Goal: Find specific page/section: Find specific page/section

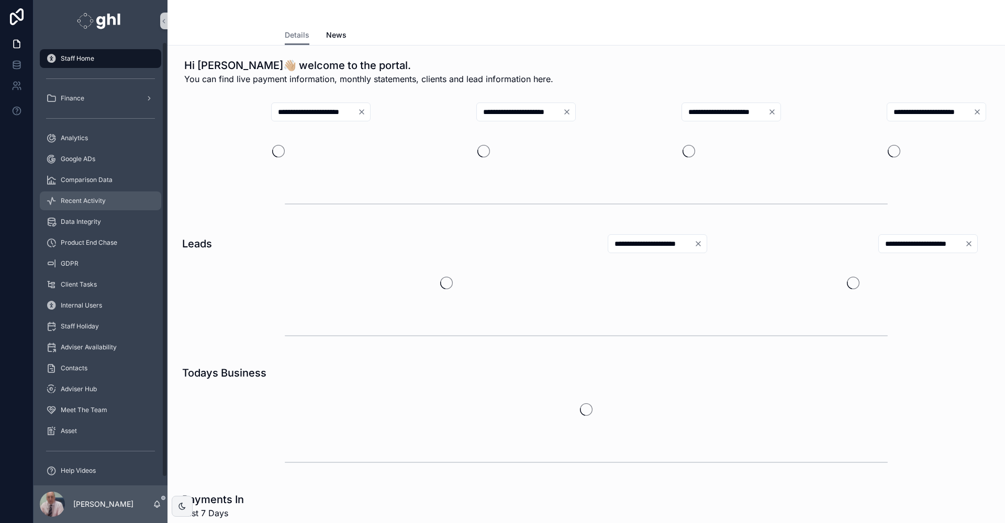
click at [95, 201] on span "Recent Activity" at bounding box center [83, 201] width 45 height 8
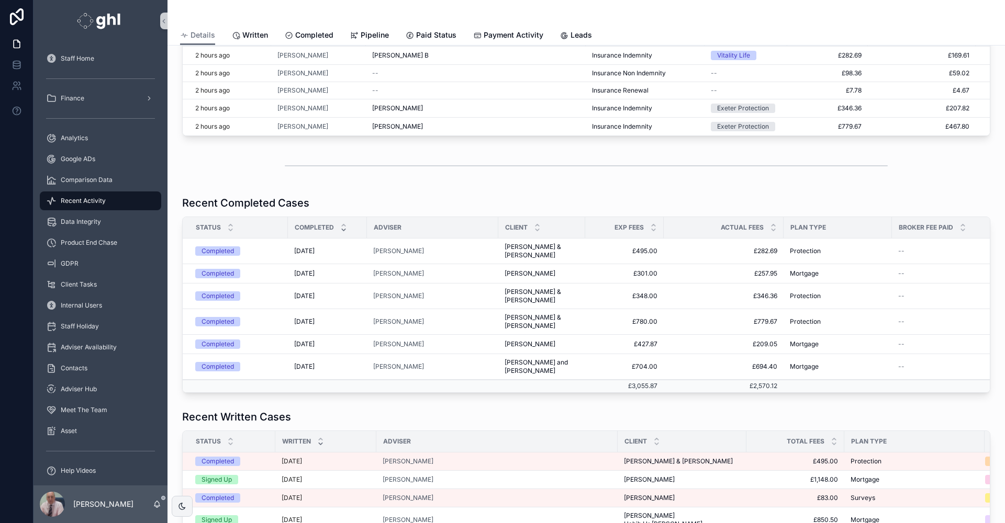
scroll to position [11, 0]
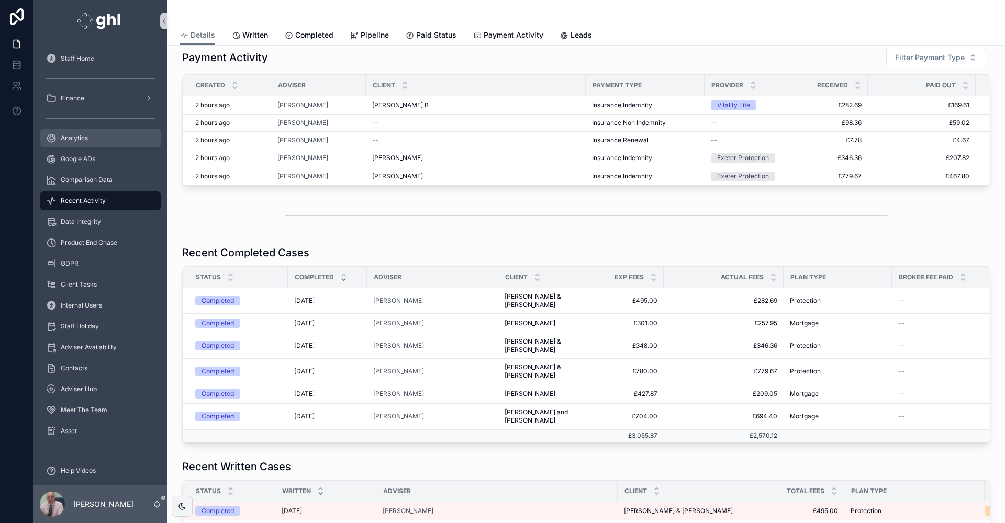
click at [80, 137] on span "Analytics" at bounding box center [74, 138] width 27 height 8
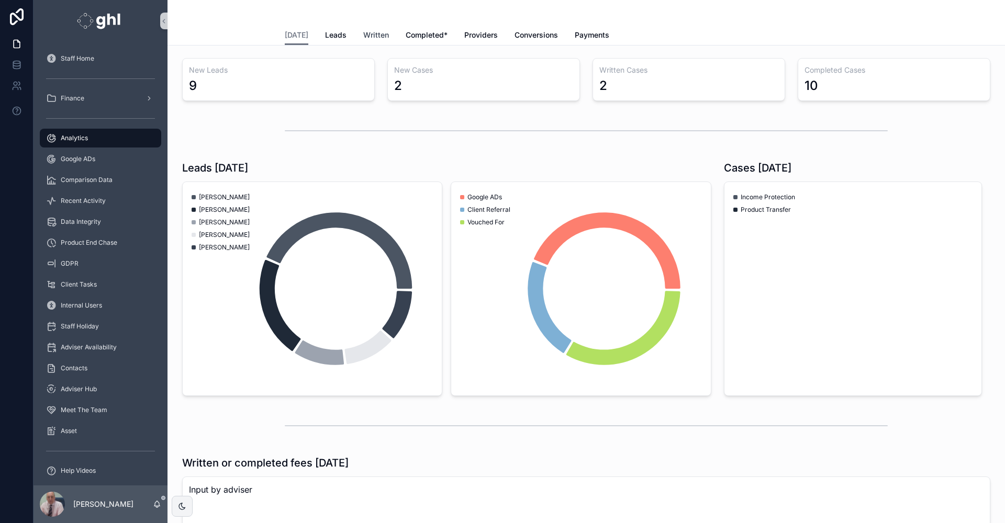
click at [375, 36] on span "Written" at bounding box center [376, 35] width 26 height 10
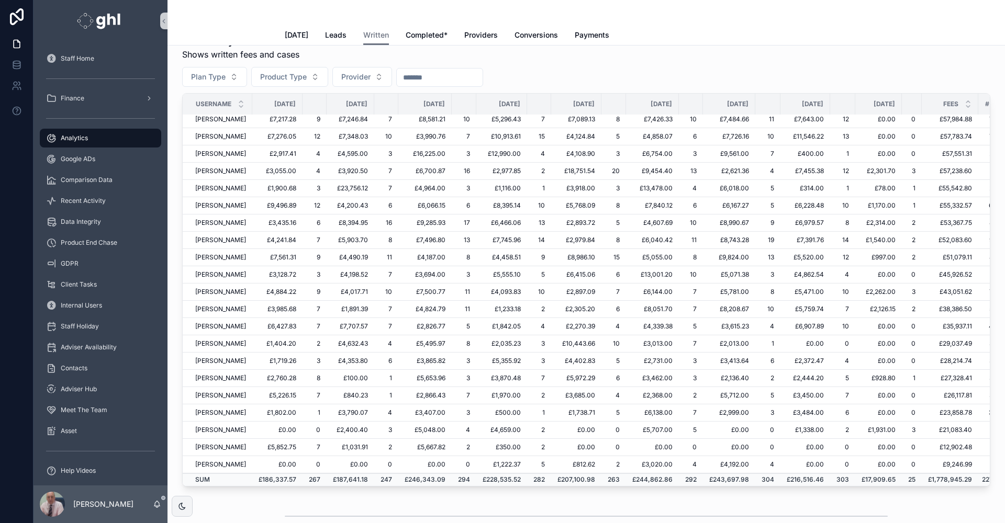
scroll to position [201, 0]
click at [748, 504] on div "scrollable content" at bounding box center [586, 516] width 603 height 26
